Goal: Book appointment/travel/reservation

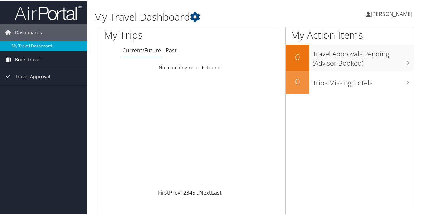
click at [22, 59] on span "Book Travel" at bounding box center [28, 59] width 26 height 17
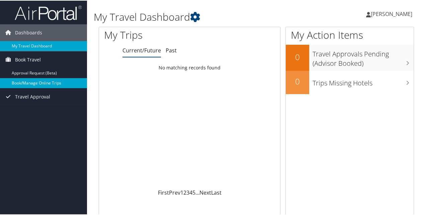
click at [31, 78] on link "Book/Manage Online Trips" at bounding box center [43, 83] width 87 height 10
